Goal: Navigation & Orientation: Find specific page/section

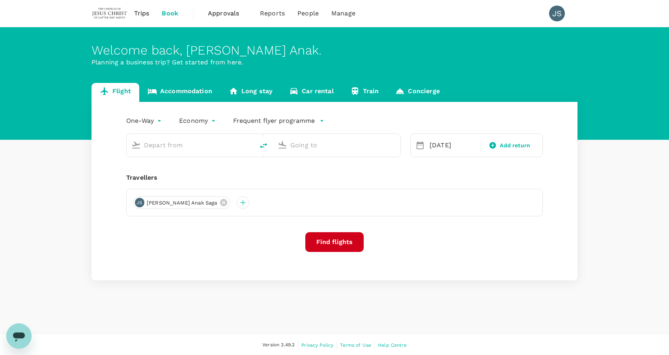
type input "Sibu (SBW)"
type input "Kuching Intl (KCH)"
type input "Sibu (SBW)"
type input "Kuching Intl (KCH)"
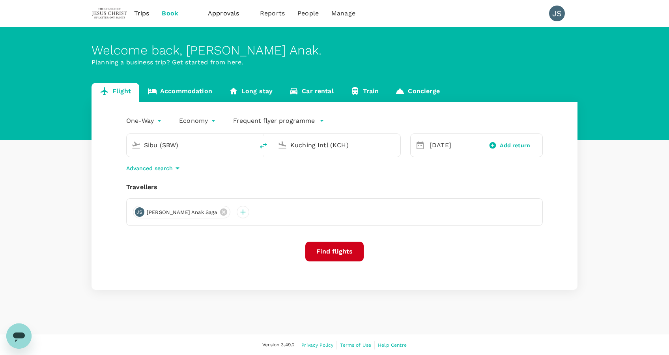
click at [228, 13] on span "Approvals" at bounding box center [227, 13] width 39 height 9
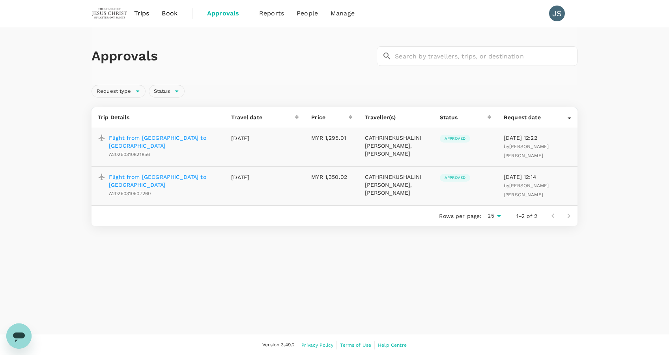
click at [136, 11] on span "Trips" at bounding box center [141, 13] width 15 height 9
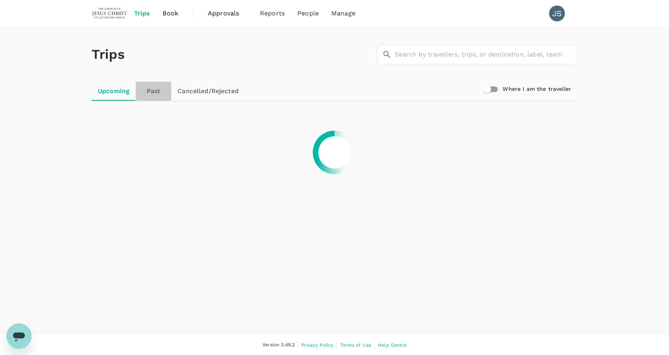
click at [158, 94] on link "Past" at bounding box center [153, 91] width 35 height 19
